Goal: Find specific page/section: Locate a particular part of the current website

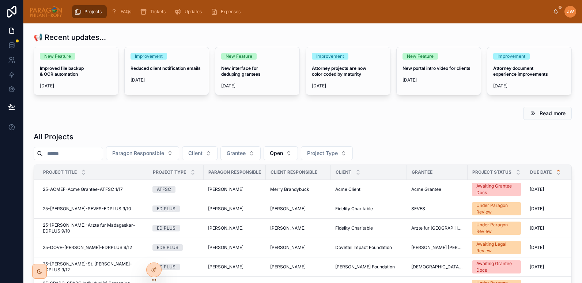
click at [76, 153] on input "text" at bounding box center [73, 153] width 60 height 10
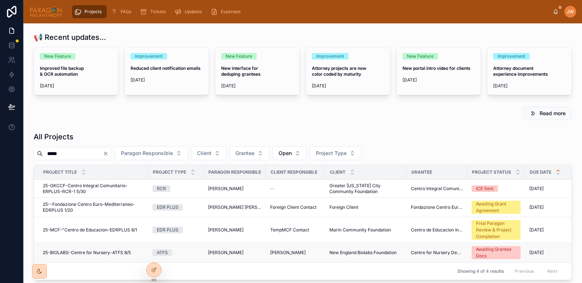
type input "*****"
click at [69, 253] on span "25-BIOLABS-Centre for Nursery-ATFS 8/5" at bounding box center [87, 253] width 88 height 6
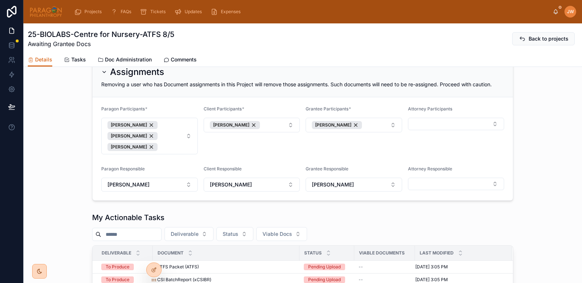
scroll to position [487, 0]
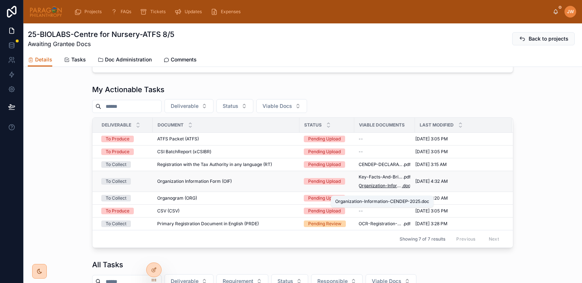
click at [379, 189] on span "Organization-Information-CENDEP-2025" at bounding box center [379, 186] width 43 height 6
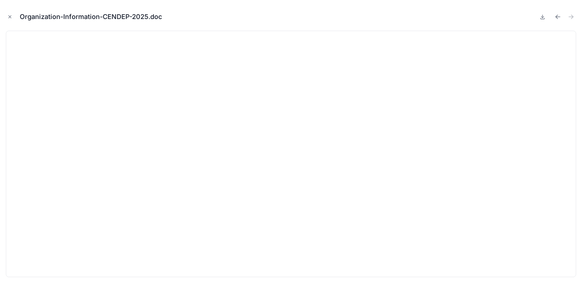
drag, startPoint x: 10, startPoint y: 18, endPoint x: 45, endPoint y: 40, distance: 40.6
click at [10, 18] on icon "Close modal" at bounding box center [9, 16] width 5 height 5
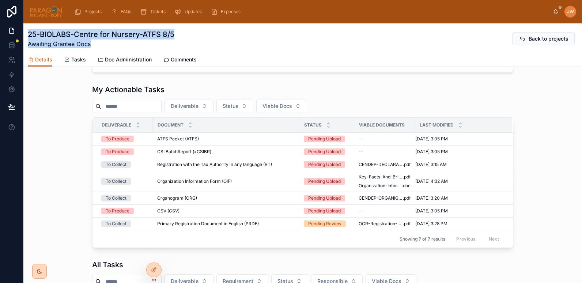
drag, startPoint x: 27, startPoint y: 39, endPoint x: 190, endPoint y: 40, distance: 162.6
click at [190, 40] on div "25-BIOLABS-Centre for Nursery-ATFS 8/5 Awaiting Grantee Docs Back to projects D…" at bounding box center [302, 44] width 558 height 43
drag, startPoint x: 190, startPoint y: 40, endPoint x: 172, endPoint y: 36, distance: 18.6
click at [172, 36] on h1 "25-BIOLABS-Centre for Nursery-ATFS 8/5" at bounding box center [101, 34] width 147 height 10
drag, startPoint x: 182, startPoint y: 35, endPoint x: 26, endPoint y: 37, distance: 155.3
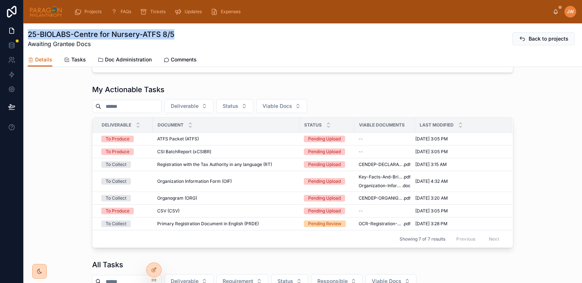
click at [26, 37] on div "25-BIOLABS-Centre for Nursery-ATFS 8/5 Awaiting Grantee Docs Back to projects D…" at bounding box center [302, 44] width 558 height 43
copy h1 "25-BIOLABS-Centre for Nursery-ATFS 8/5"
click at [121, 60] on span "Doc Administration" at bounding box center [128, 59] width 47 height 7
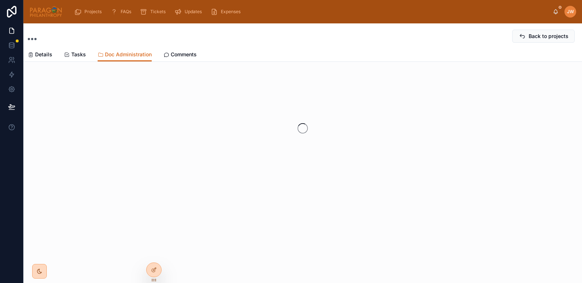
click at [197, 54] on div "Details Tasks Doc Administration Comments" at bounding box center [303, 55] width 550 height 14
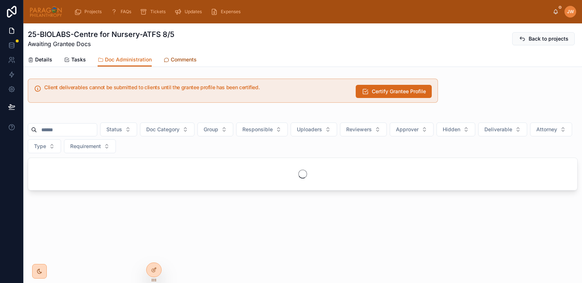
click at [191, 54] on link "Comments" at bounding box center [179, 60] width 33 height 15
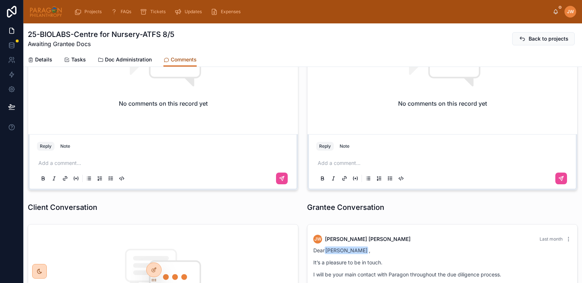
scroll to position [92, 0]
click at [552, 15] on div "[PERSON_NAME]" at bounding box center [563, 12] width 23 height 12
click at [554, 13] on icon at bounding box center [556, 11] width 4 height 3
click at [46, 12] on img at bounding box center [45, 12] width 33 height 12
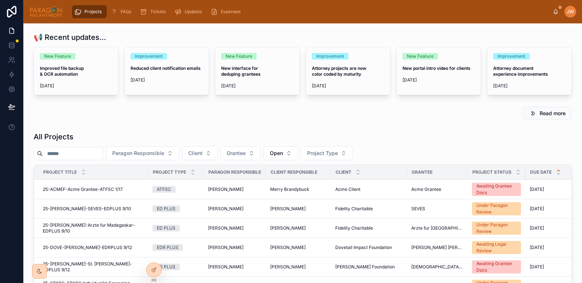
click at [81, 157] on input "text" at bounding box center [73, 153] width 60 height 10
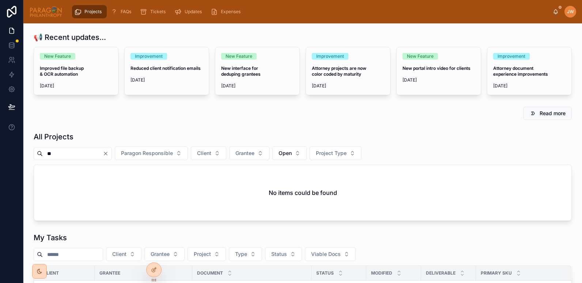
type input "*"
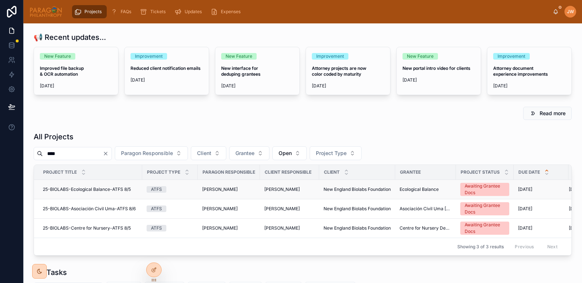
type input "****"
click at [88, 207] on span "25-BIOLABS-Asociación Civil Uma-ATFS 8/6" at bounding box center [89, 209] width 93 height 6
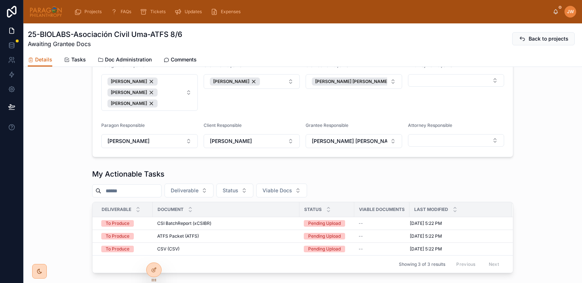
scroll to position [309, 0]
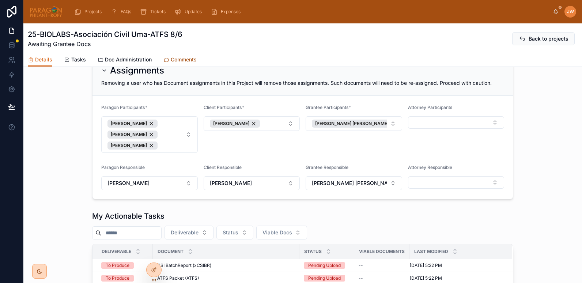
click at [180, 57] on span "Comments" at bounding box center [184, 59] width 26 height 7
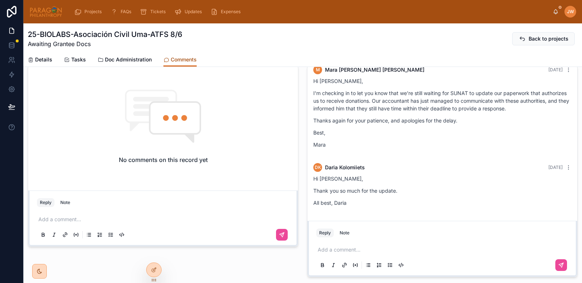
scroll to position [1235, 0]
click at [42, 15] on img at bounding box center [45, 12] width 33 height 12
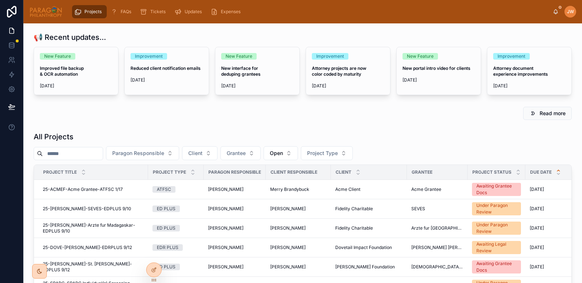
click at [65, 155] on input "text" at bounding box center [73, 153] width 60 height 10
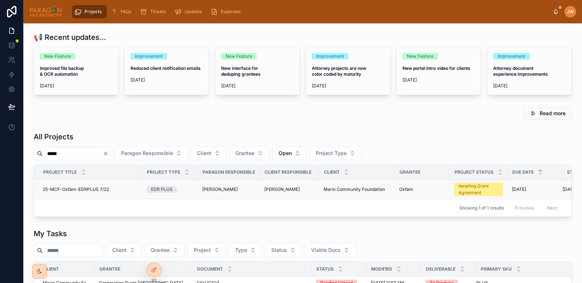
type input "*****"
click at [71, 186] on td "25-MCF-Oxfam-EDRPLUS 7/22 25-MCF-Oxfam-EDRPLUS 7/22" at bounding box center [88, 189] width 108 height 19
click at [119, 192] on td "25-MCF-Oxfam-EDRPLUS 7/22 25-MCF-Oxfam-EDRPLUS 7/22" at bounding box center [88, 189] width 108 height 19
click at [90, 190] on span "25-MCF-Oxfam-EDRPLUS 7/22" at bounding box center [76, 189] width 66 height 6
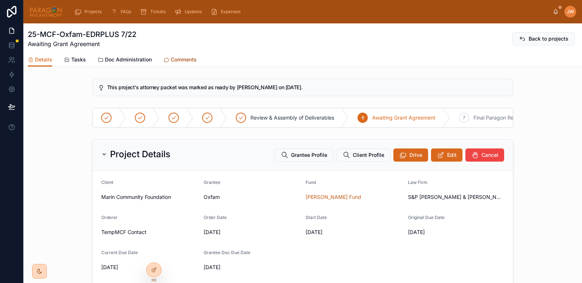
click at [179, 56] on span "Comments" at bounding box center [184, 59] width 26 height 7
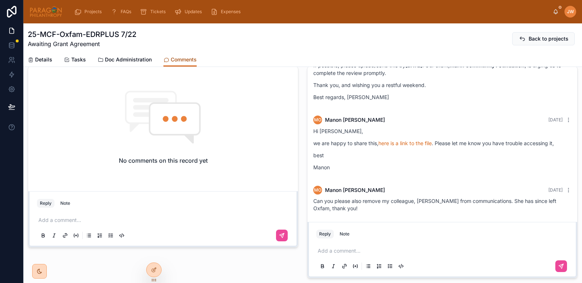
scroll to position [290, 0]
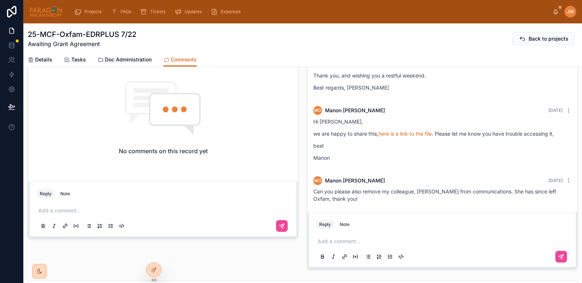
drag, startPoint x: 310, startPoint y: 192, endPoint x: 359, endPoint y: 207, distance: 51.4
copy span "Can you please also remove my colleague, [PERSON_NAME] from communications. She…"
click at [565, 178] on icon at bounding box center [568, 181] width 6 height 6
click at [548, 182] on span "[DATE]" at bounding box center [555, 180] width 14 height 5
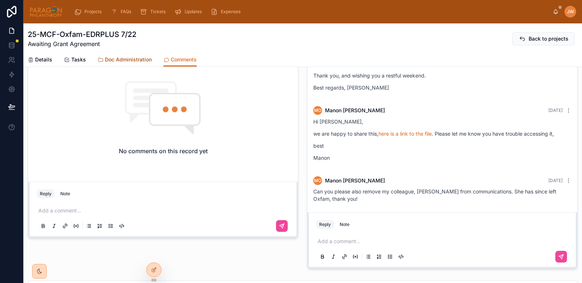
click at [118, 58] on span "Doc Administration" at bounding box center [128, 59] width 47 height 7
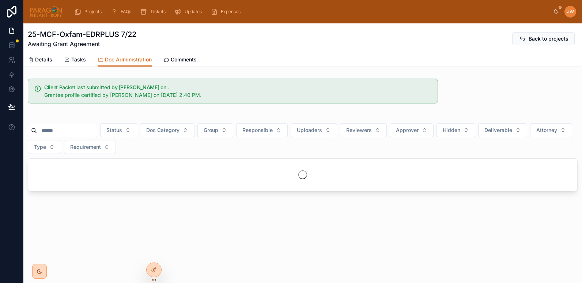
click at [63, 130] on input "text" at bounding box center [67, 130] width 60 height 10
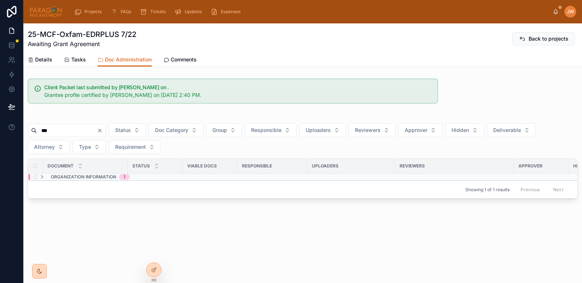
type input "***"
click at [87, 178] on span "Organization Information" at bounding box center [83, 177] width 65 height 6
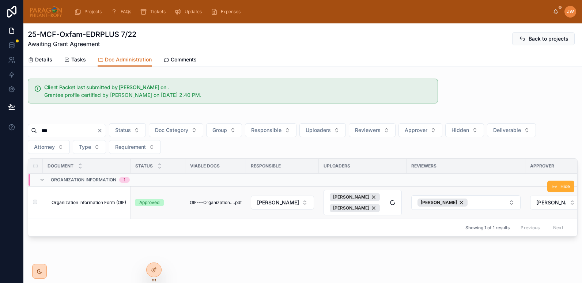
click at [105, 203] on span "Organization Information Form (OIF)" at bounding box center [89, 203] width 75 height 6
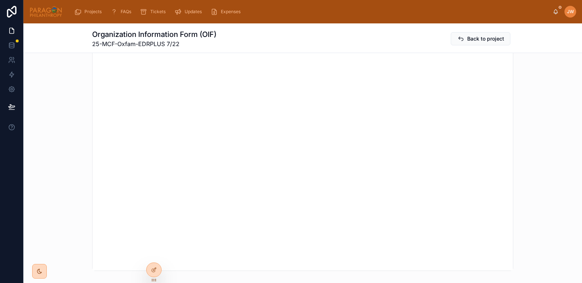
scroll to position [867, 0]
click at [48, 9] on img at bounding box center [45, 12] width 33 height 12
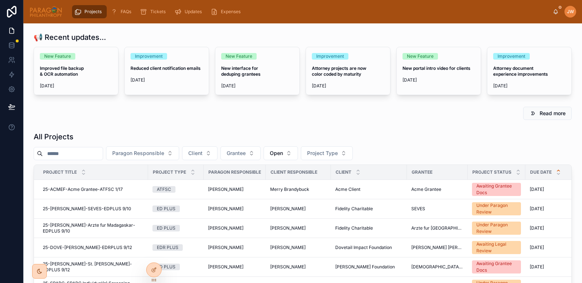
click at [66, 156] on input "text" at bounding box center [73, 153] width 60 height 10
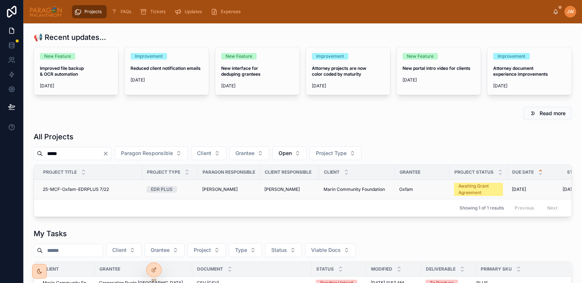
type input "*****"
click at [64, 191] on span "25-MCF-Oxfam-EDRPLUS 7/22" at bounding box center [76, 189] width 66 height 6
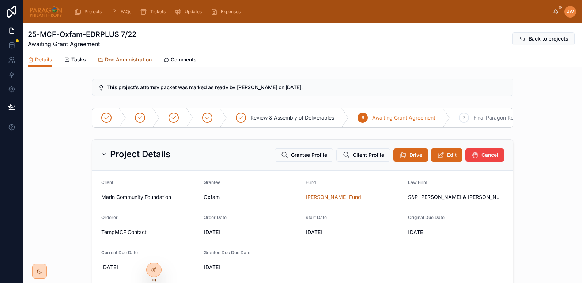
click at [128, 59] on span "Doc Administration" at bounding box center [128, 59] width 47 height 7
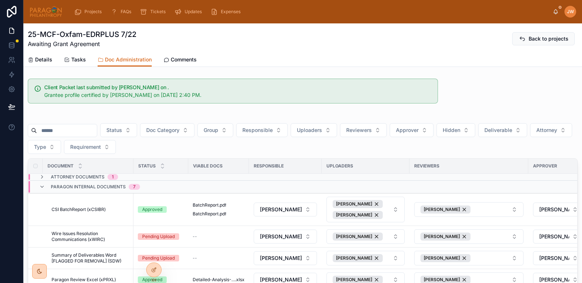
click at [54, 130] on input "text" at bounding box center [67, 130] width 60 height 10
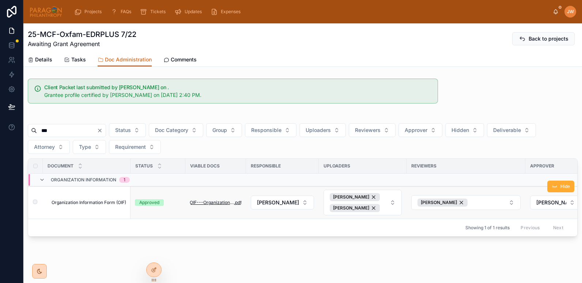
type input "***"
click at [205, 205] on span "OIF---Organization-Information-Form" at bounding box center [212, 203] width 44 height 6
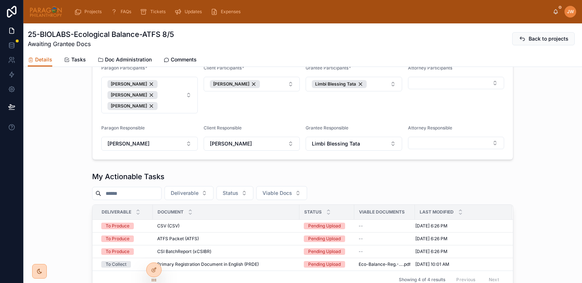
scroll to position [296, 0]
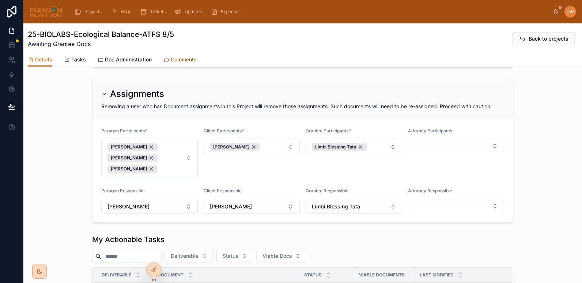
click at [183, 60] on span "Comments" at bounding box center [184, 59] width 26 height 7
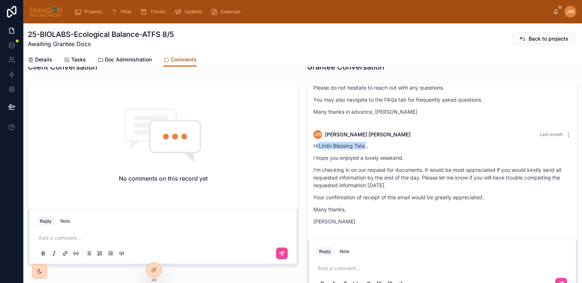
scroll to position [232, 0]
